Goal: Find specific page/section: Find specific page/section

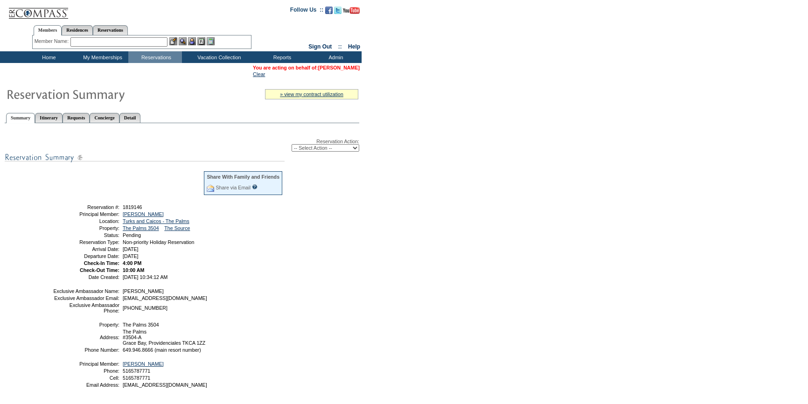
click at [331, 66] on link "[PERSON_NAME]" at bounding box center [339, 68] width 42 height 6
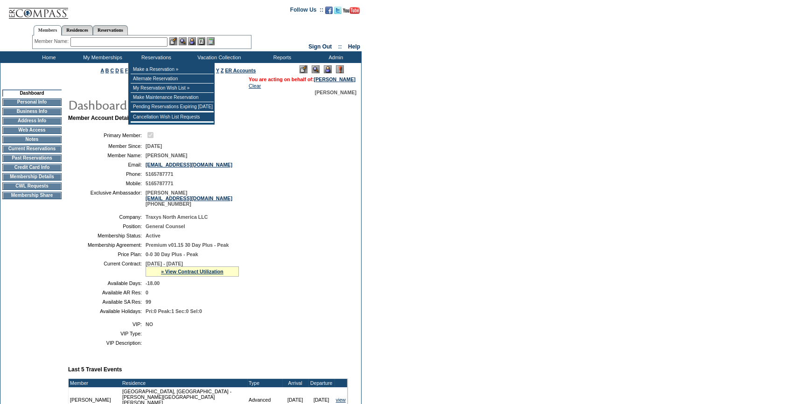
click at [146, 38] on input "text" at bounding box center [118, 41] width 97 height 9
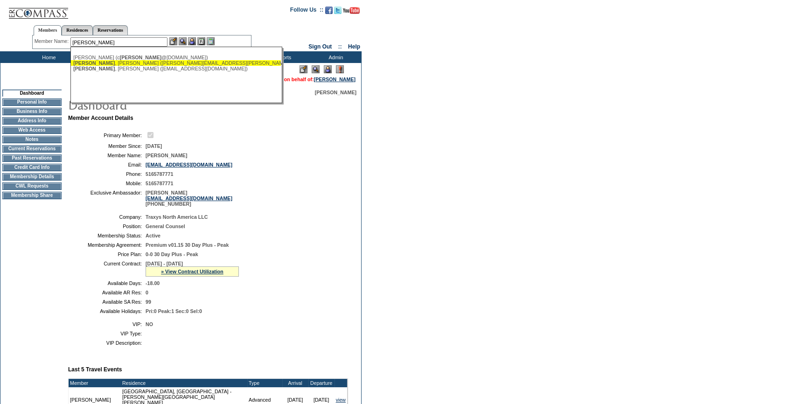
click at [104, 64] on div "[PERSON_NAME] ([PERSON_NAME][EMAIL_ADDRESS][PERSON_NAME][DOMAIN_NAME])" at bounding box center [175, 63] width 205 height 6
type input "[PERSON_NAME] ([PERSON_NAME][EMAIL_ADDRESS][PERSON_NAME][DOMAIN_NAME])"
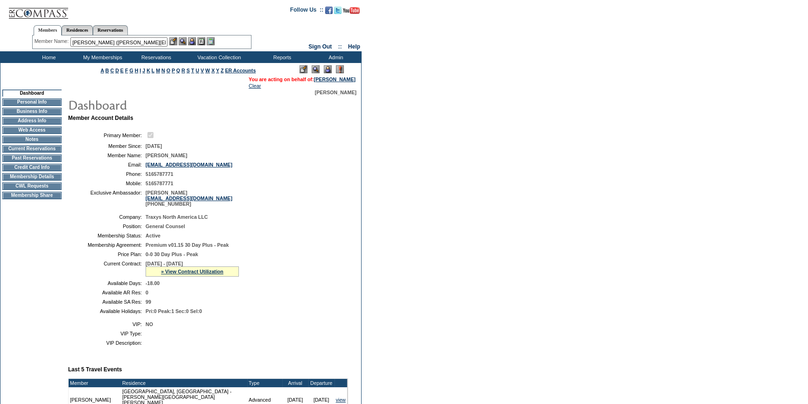
click at [195, 42] on img at bounding box center [192, 41] width 8 height 8
click at [185, 42] on img at bounding box center [183, 41] width 8 height 8
